Goal: Information Seeking & Learning: Learn about a topic

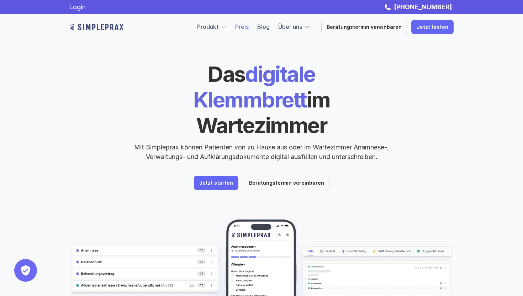
click at [249, 25] on link "Preis" at bounding box center [242, 26] width 14 height 7
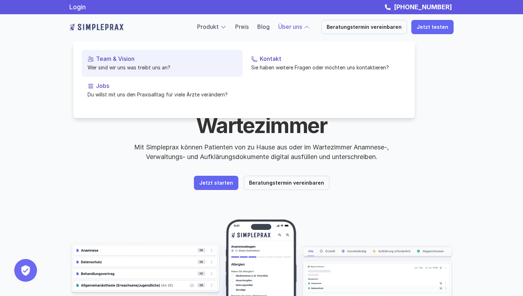
click at [123, 60] on p "Team & Vision" at bounding box center [166, 59] width 141 height 7
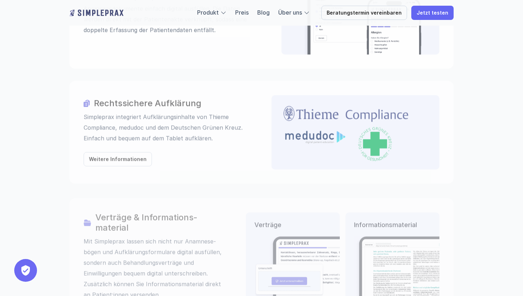
scroll to position [878, 0]
